Goal: Task Accomplishment & Management: Complete application form

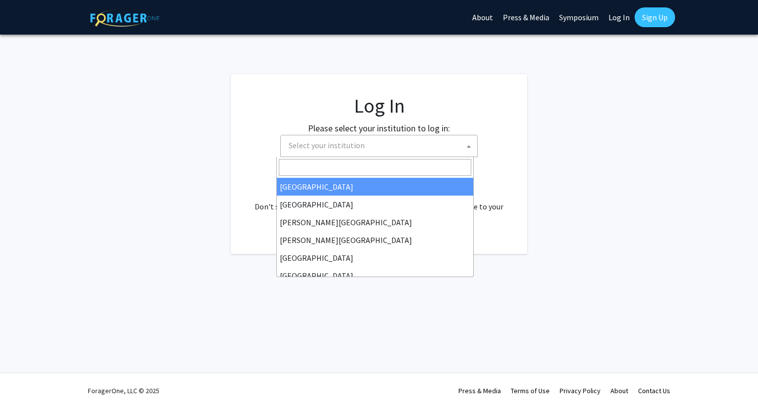
click at [336, 146] on span "Select your institution" at bounding box center [327, 145] width 76 height 10
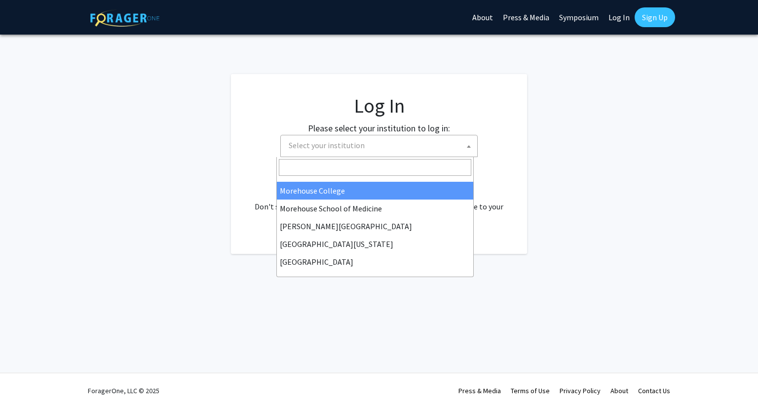
scroll to position [345, 0]
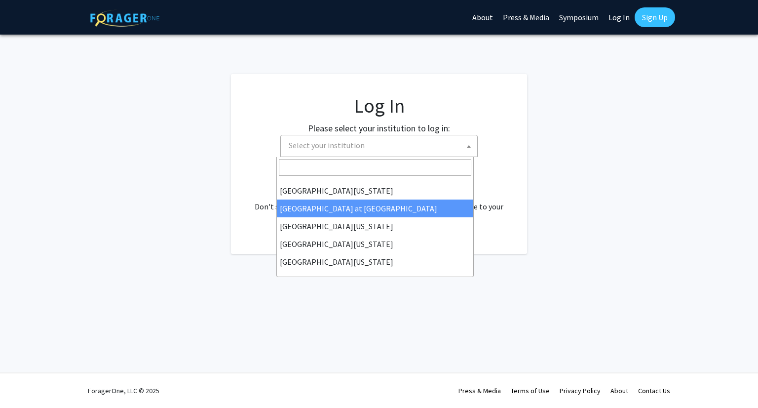
select select "18"
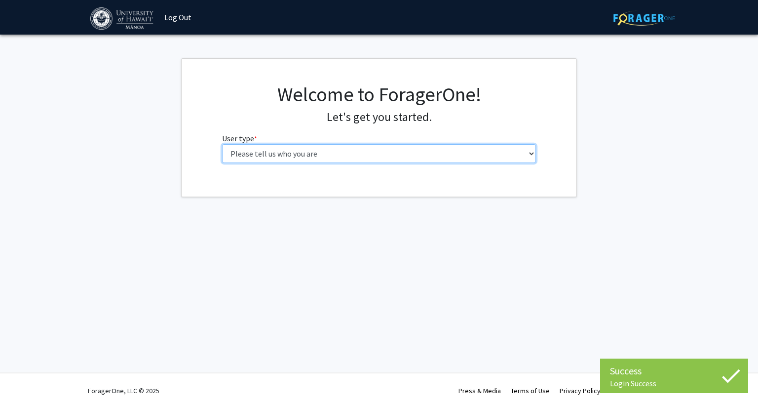
click at [278, 147] on select "Please tell us who you are Undergraduate Student Master's Student Doctoral Cand…" at bounding box center [379, 153] width 314 height 19
select select "5: faculty"
click at [222, 144] on select "Please tell us who you are Undergraduate Student Master's Student Doctoral Cand…" at bounding box center [379, 153] width 314 height 19
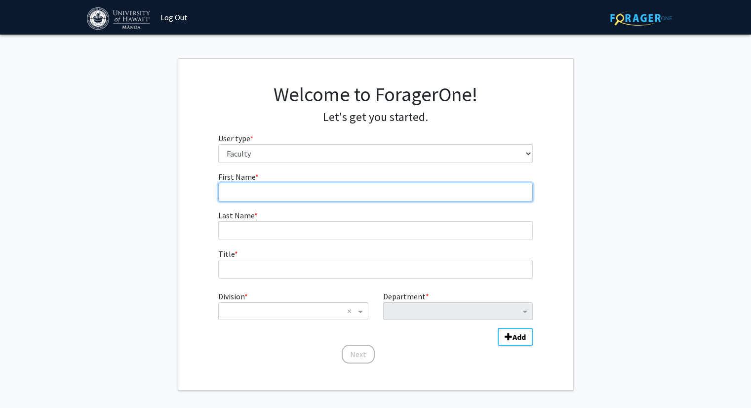
click at [284, 194] on input "First Name * required" at bounding box center [375, 192] width 314 height 19
type input "Ron"
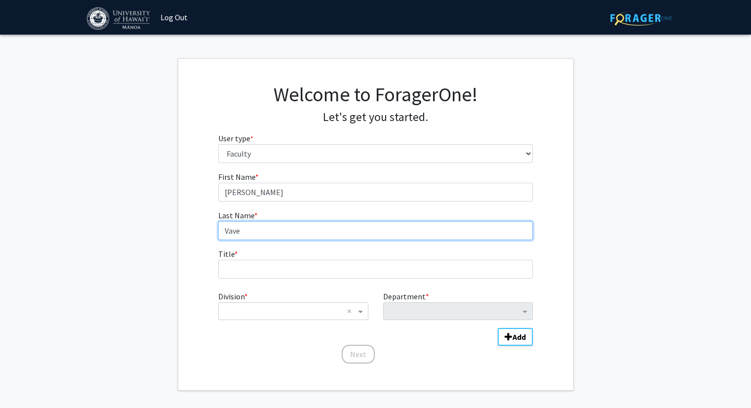
type input "Vave"
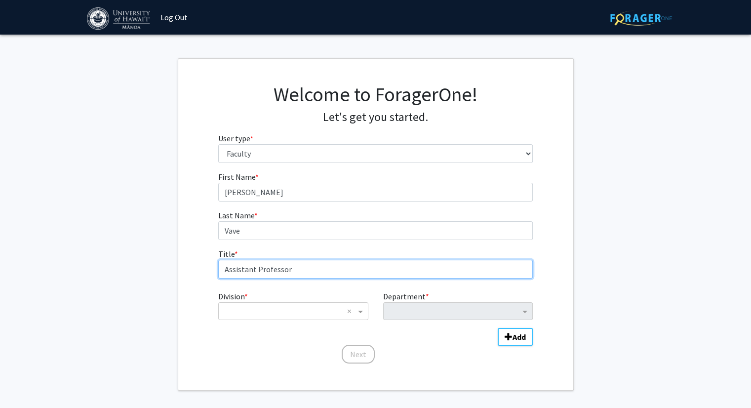
type input "Assistant Professor"
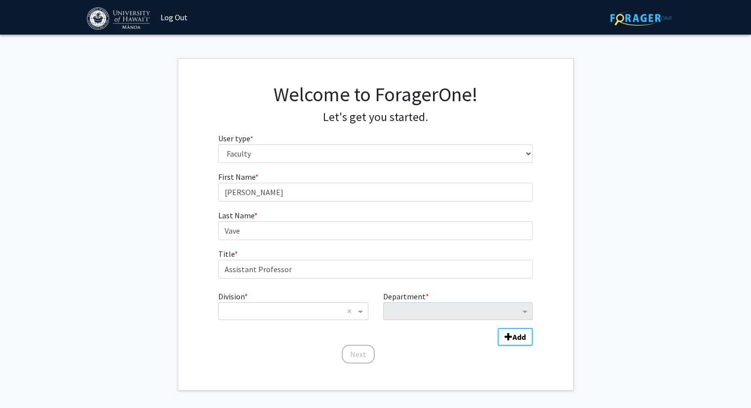
click at [292, 320] on div "Division * × × Department * Add" at bounding box center [375, 312] width 314 height 53
click at [308, 309] on input "Division" at bounding box center [283, 311] width 119 height 12
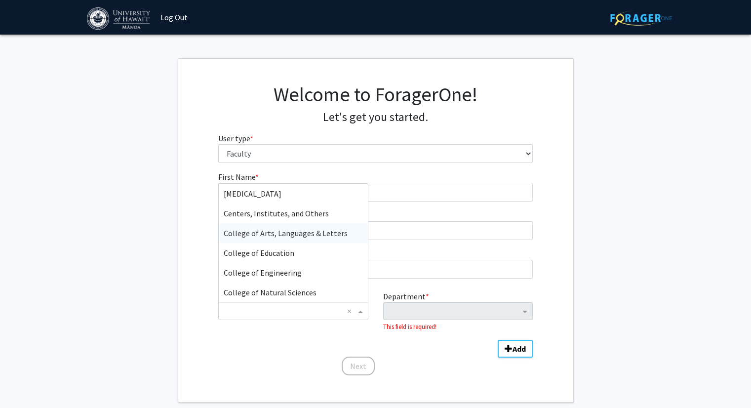
click at [317, 237] on span "College of Arts, Languages & Letters" at bounding box center [286, 233] width 124 height 10
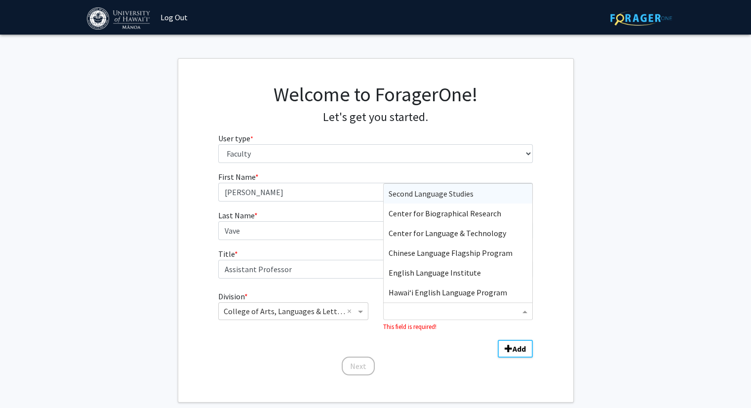
click at [416, 312] on input "Department" at bounding box center [453, 311] width 131 height 12
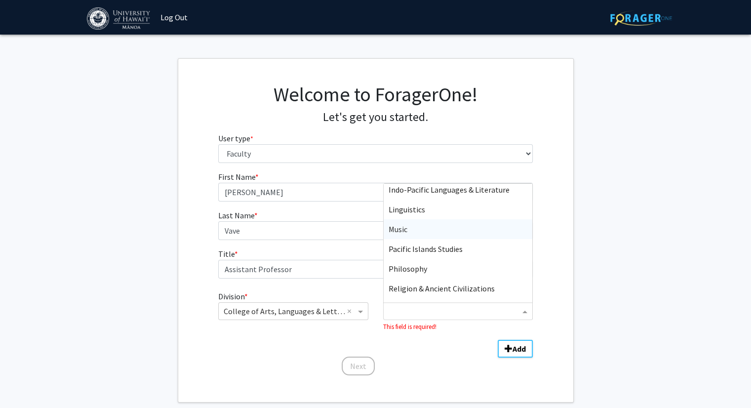
scroll to position [616, 0]
click at [452, 244] on span "Pacific Islands Studies" at bounding box center [425, 249] width 74 height 10
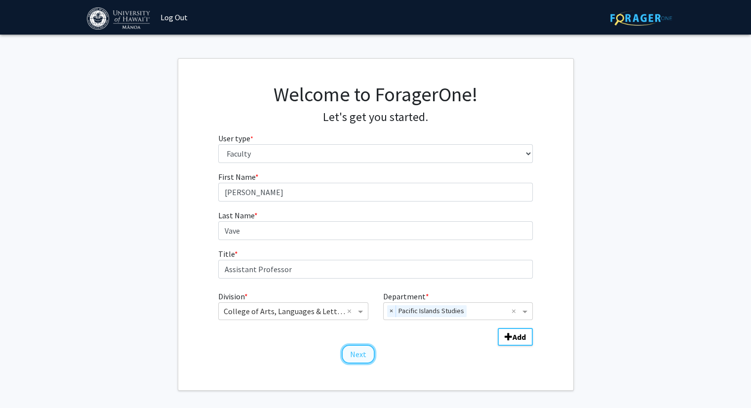
click at [357, 352] on button "Next" at bounding box center [357, 353] width 33 height 19
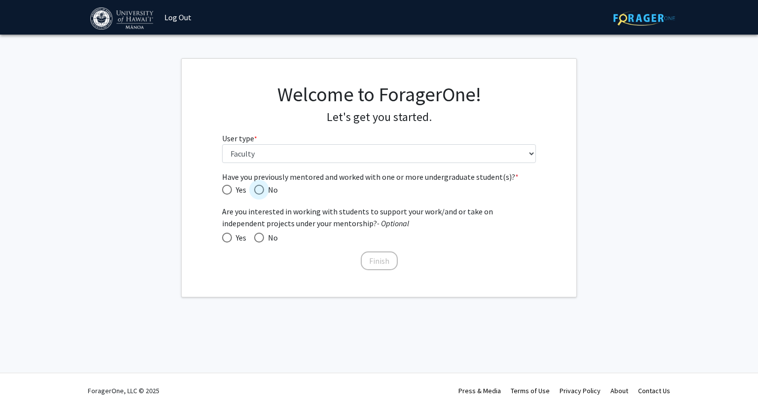
click at [261, 187] on span "Have you previously mentored and worked with one or more undergraduate student(…" at bounding box center [259, 190] width 10 height 10
click at [261, 187] on input "No" at bounding box center [259, 190] width 10 height 10
radio input "true"
click at [227, 236] on span at bounding box center [227, 237] width 10 height 10
click at [227, 236] on input "Yes" at bounding box center [227, 237] width 10 height 10
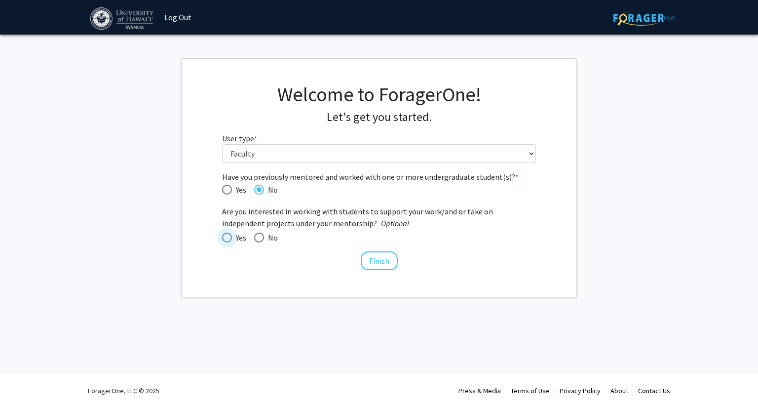
radio input "true"
click at [377, 256] on button "Finish" at bounding box center [379, 260] width 37 height 19
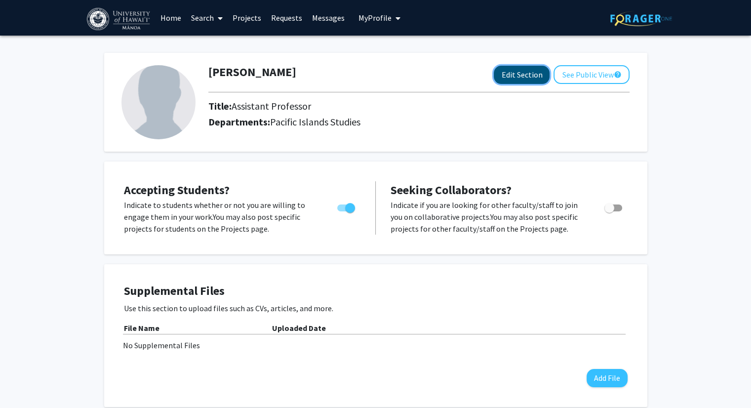
click at [536, 78] on button "Edit Section" at bounding box center [521, 75] width 56 height 18
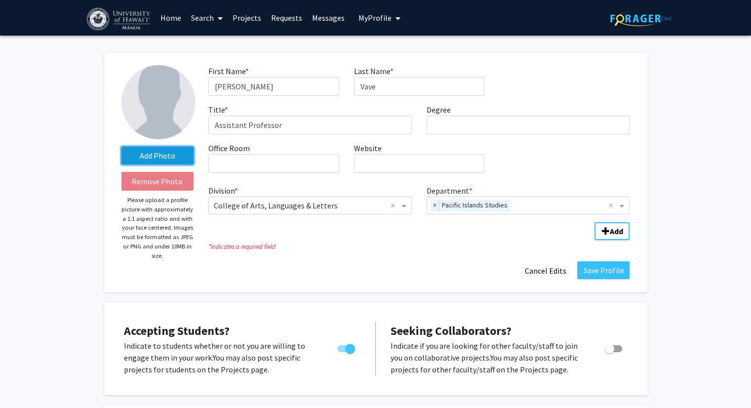
click at [155, 154] on label "Add Photo" at bounding box center [157, 156] width 73 height 18
click at [0, 0] on input "Add Photo" at bounding box center [0, 0] width 0 height 0
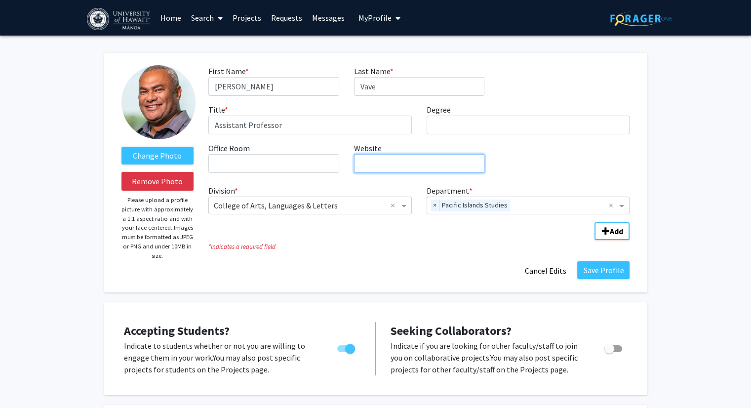
click at [396, 161] on input "Website required" at bounding box center [419, 163] width 130 height 19
paste input "https://sites.google.com/hawaii.edu/ronvave"
type input "https://sites.google.com/hawaii.edu/ronvave"
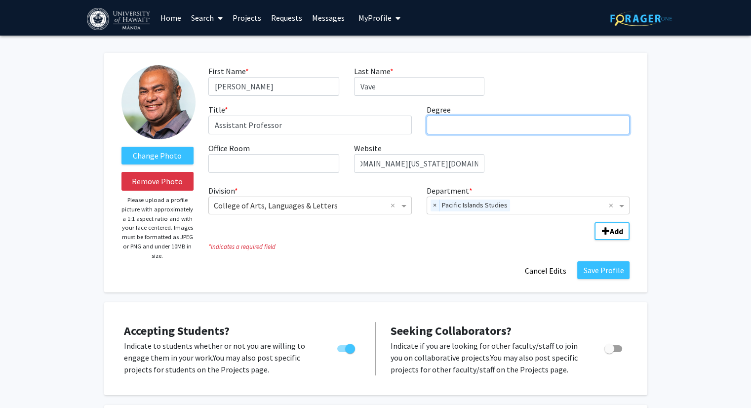
scroll to position [0, 0]
click at [466, 126] on input "Degree required" at bounding box center [527, 124] width 203 height 19
type input "PhD"
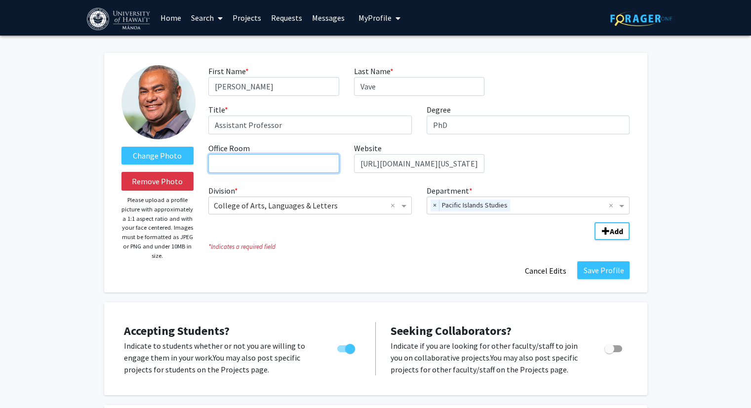
click at [318, 166] on input "Office Room required" at bounding box center [273, 163] width 130 height 19
type input "Moore 214"
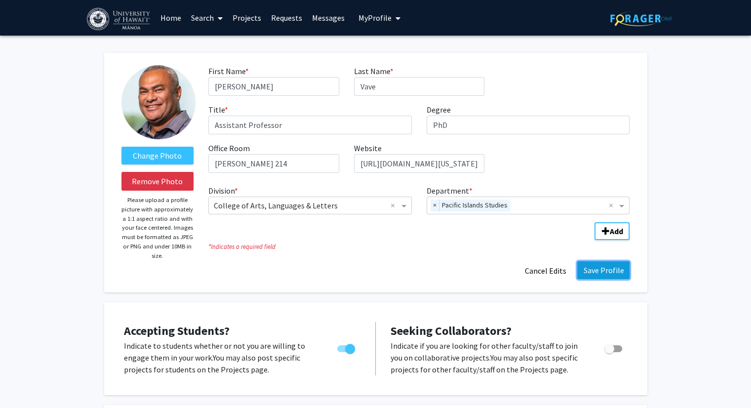
click at [618, 269] on button "Save Profile" at bounding box center [603, 270] width 52 height 18
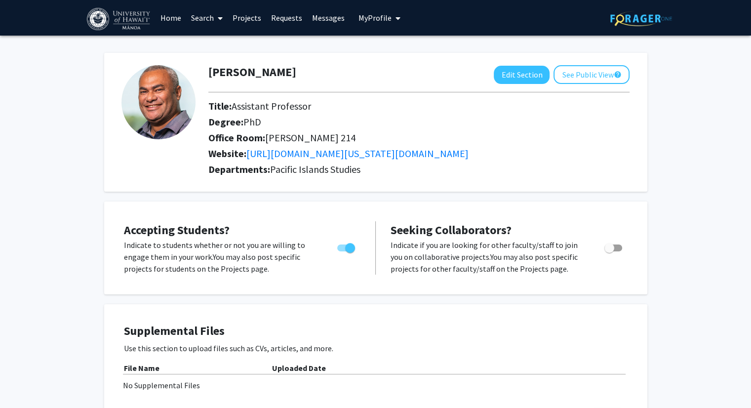
click at [254, 16] on link "Projects" at bounding box center [246, 17] width 38 height 35
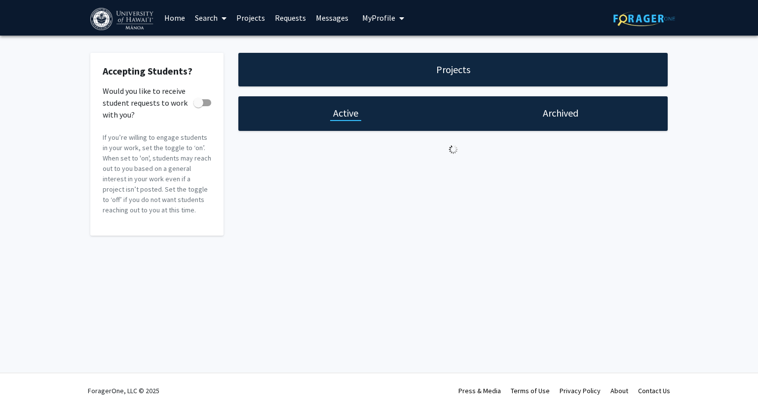
checkbox input "true"
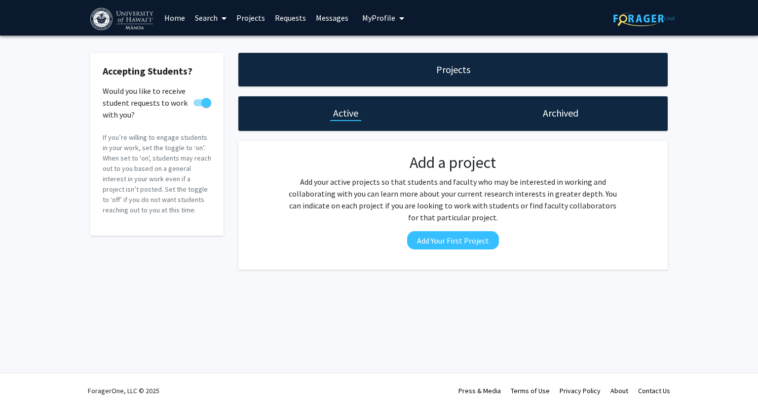
click at [244, 15] on link "Projects" at bounding box center [250, 17] width 38 height 35
click at [213, 16] on link "Search" at bounding box center [210, 17] width 41 height 35
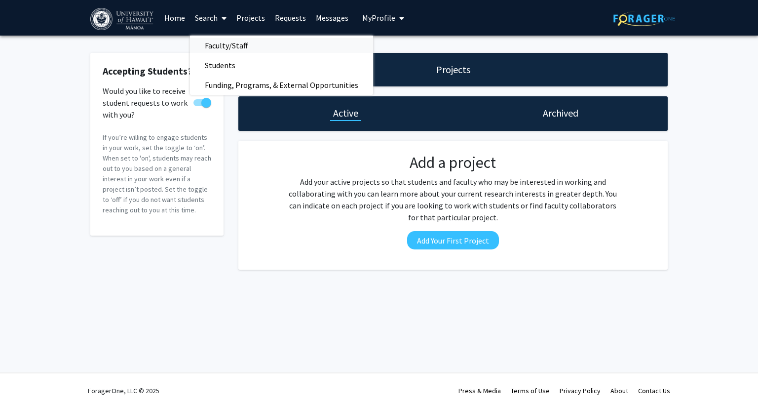
click at [232, 46] on span "Faculty/Staff" at bounding box center [226, 46] width 73 height 20
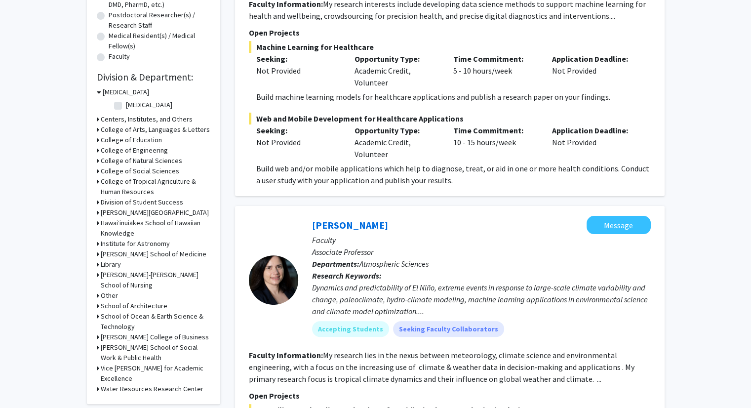
scroll to position [243, 0]
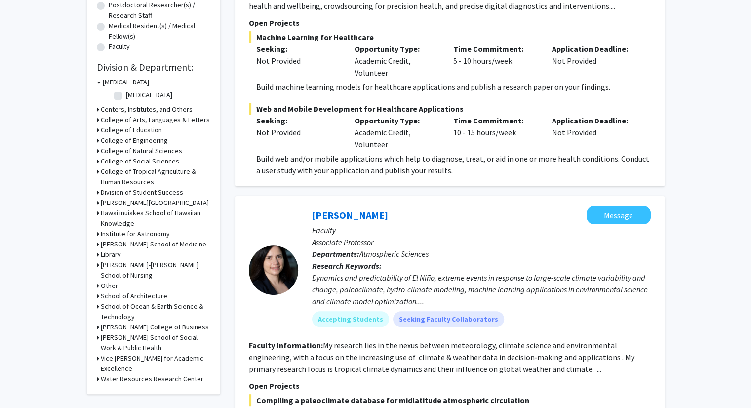
click at [97, 118] on icon at bounding box center [98, 119] width 2 height 10
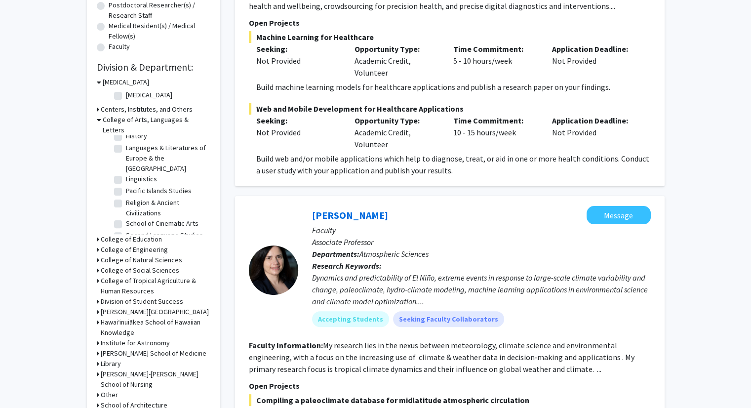
scroll to position [95, 0]
click at [126, 187] on label "Pacific Islands Studies" at bounding box center [159, 192] width 66 height 10
click at [126, 187] on input "Pacific Islands Studies" at bounding box center [129, 190] width 6 height 6
checkbox input "true"
